Goal: Navigation & Orientation: Find specific page/section

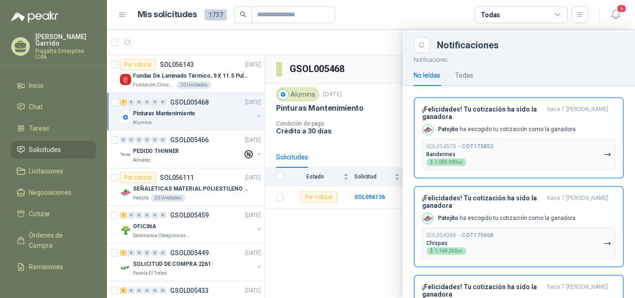
click at [620, 14] on icon "button" at bounding box center [616, 15] width 12 height 12
